Goal: Task Accomplishment & Management: Use online tool/utility

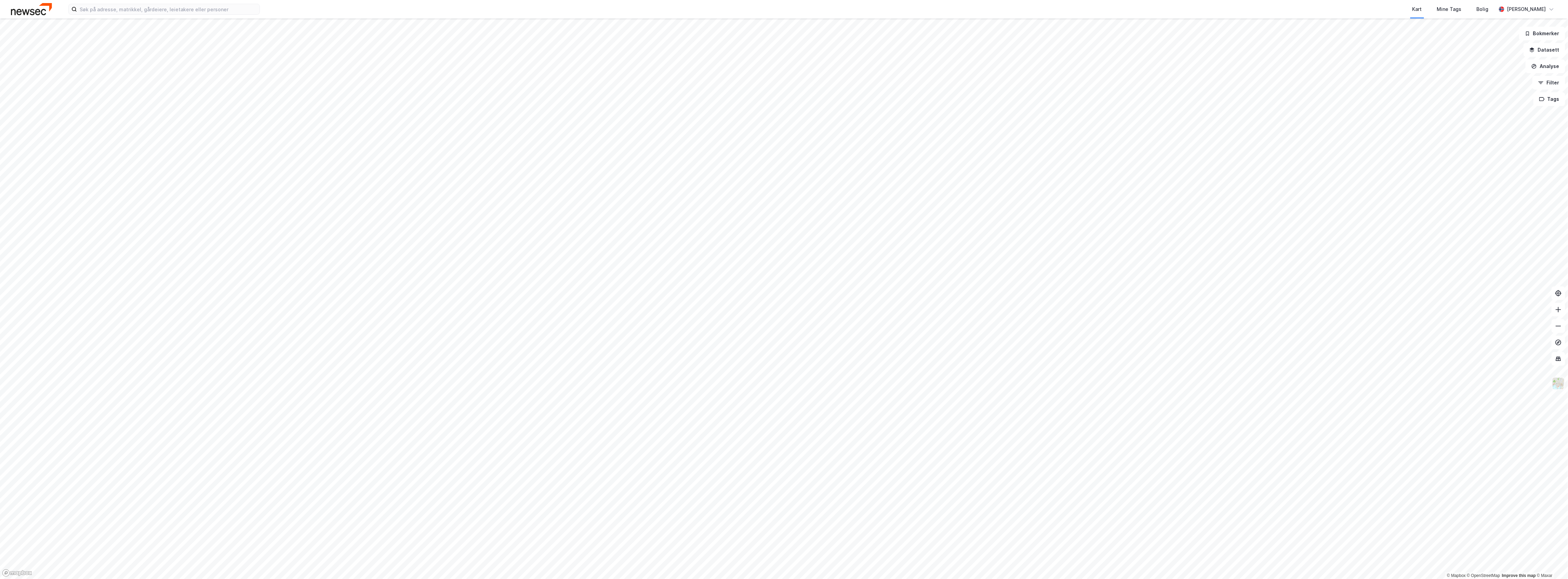
click at [1558, 384] on img at bounding box center [1558, 383] width 13 height 13
click at [1500, 197] on div "Standard" at bounding box center [1494, 194] width 21 height 8
click at [1561, 386] on img at bounding box center [1558, 383] width 13 height 13
click at [1522, 278] on div "Lyst" at bounding box center [1505, 271] width 88 height 19
